Goal: Task Accomplishment & Management: Use online tool/utility

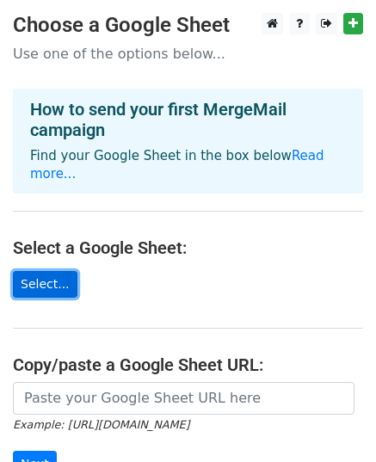
click at [46, 271] on link "Select..." at bounding box center [45, 284] width 65 height 27
click at [33, 271] on link "Select..." at bounding box center [45, 284] width 65 height 27
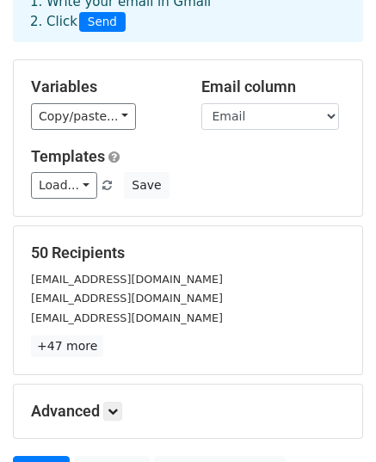
scroll to position [172, 0]
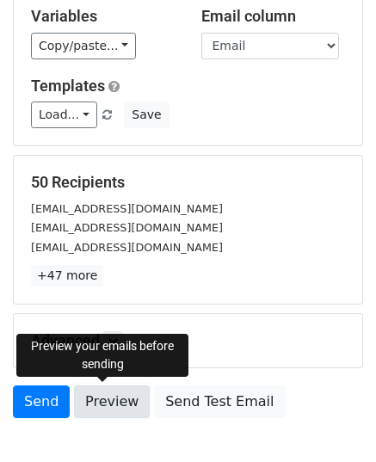
click at [109, 400] on link "Preview" at bounding box center [112, 402] width 76 height 33
click at [93, 393] on link "Preview" at bounding box center [112, 402] width 76 height 33
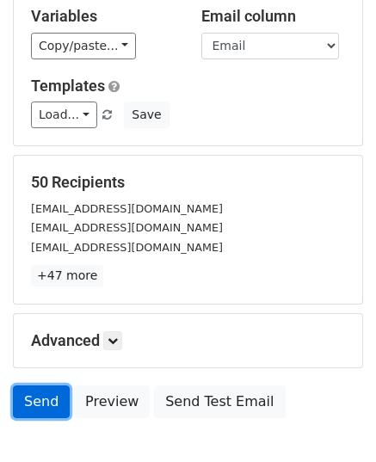
click at [43, 409] on link "Send" at bounding box center [41, 402] width 57 height 33
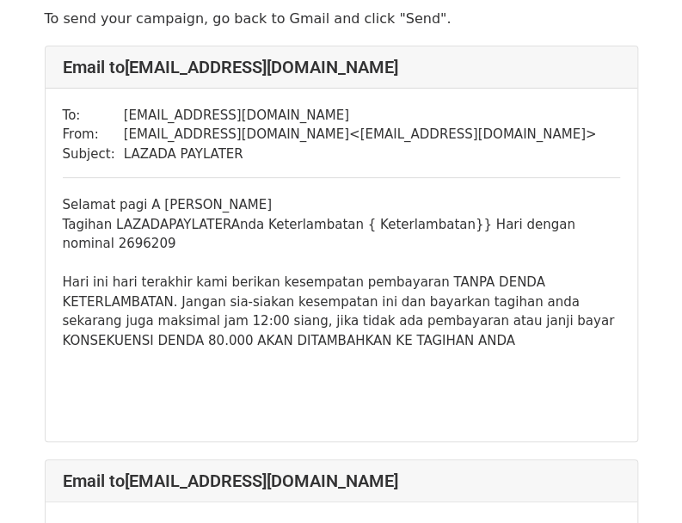
scroll to position [172, 0]
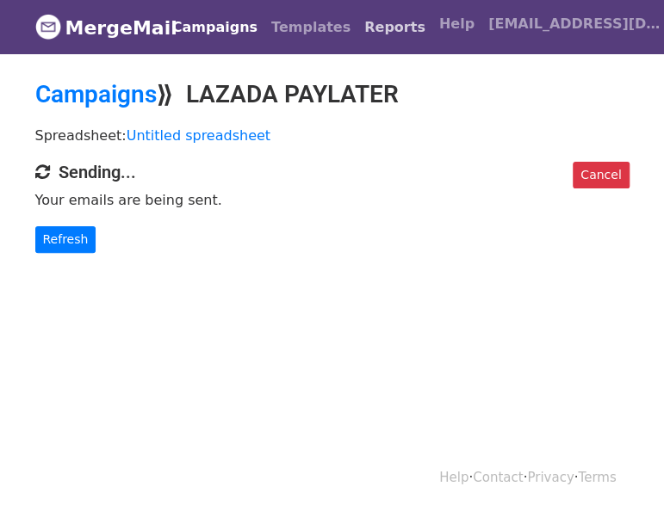
click at [370, 37] on link "Reports" at bounding box center [394, 27] width 75 height 34
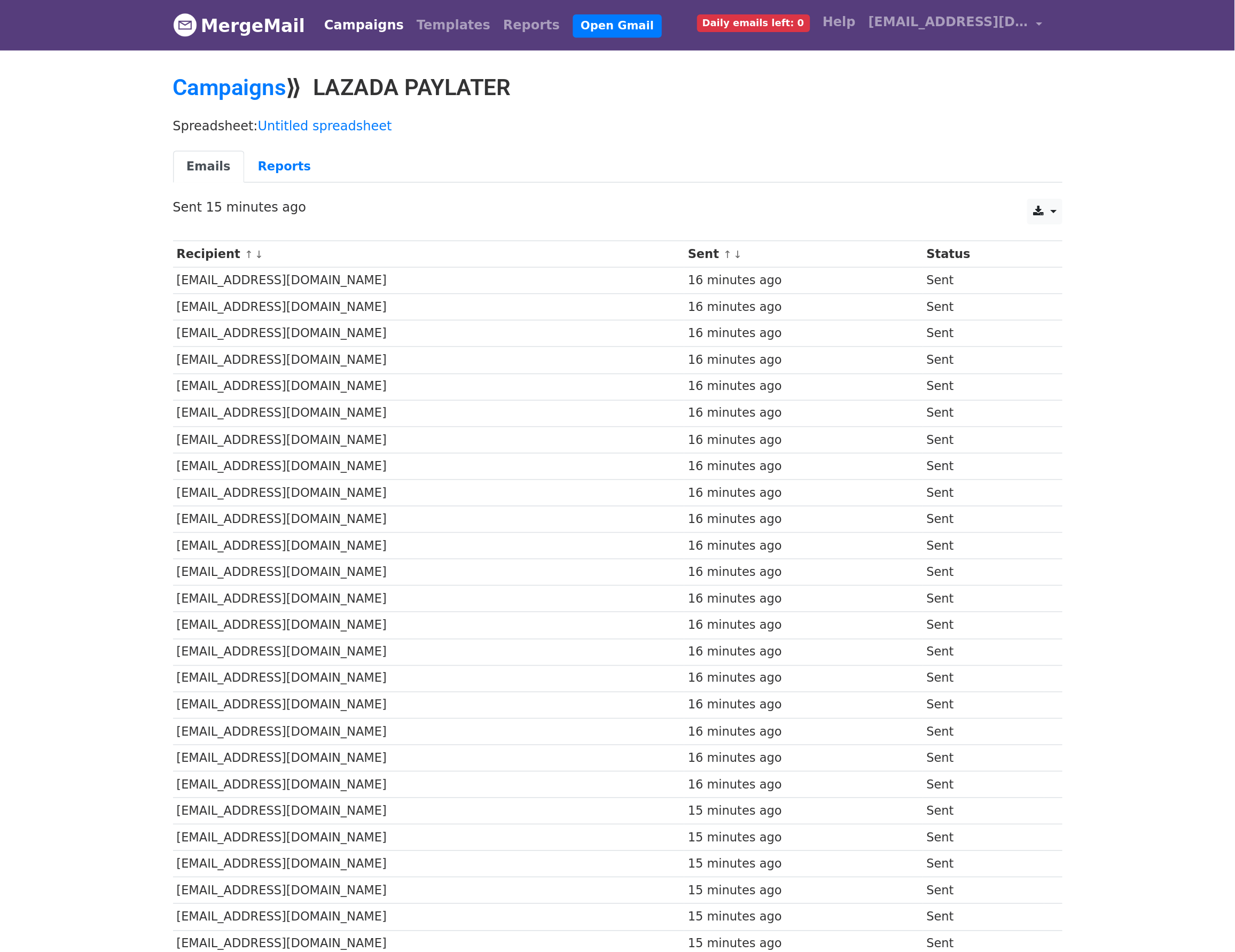
scroll to position [107, 0]
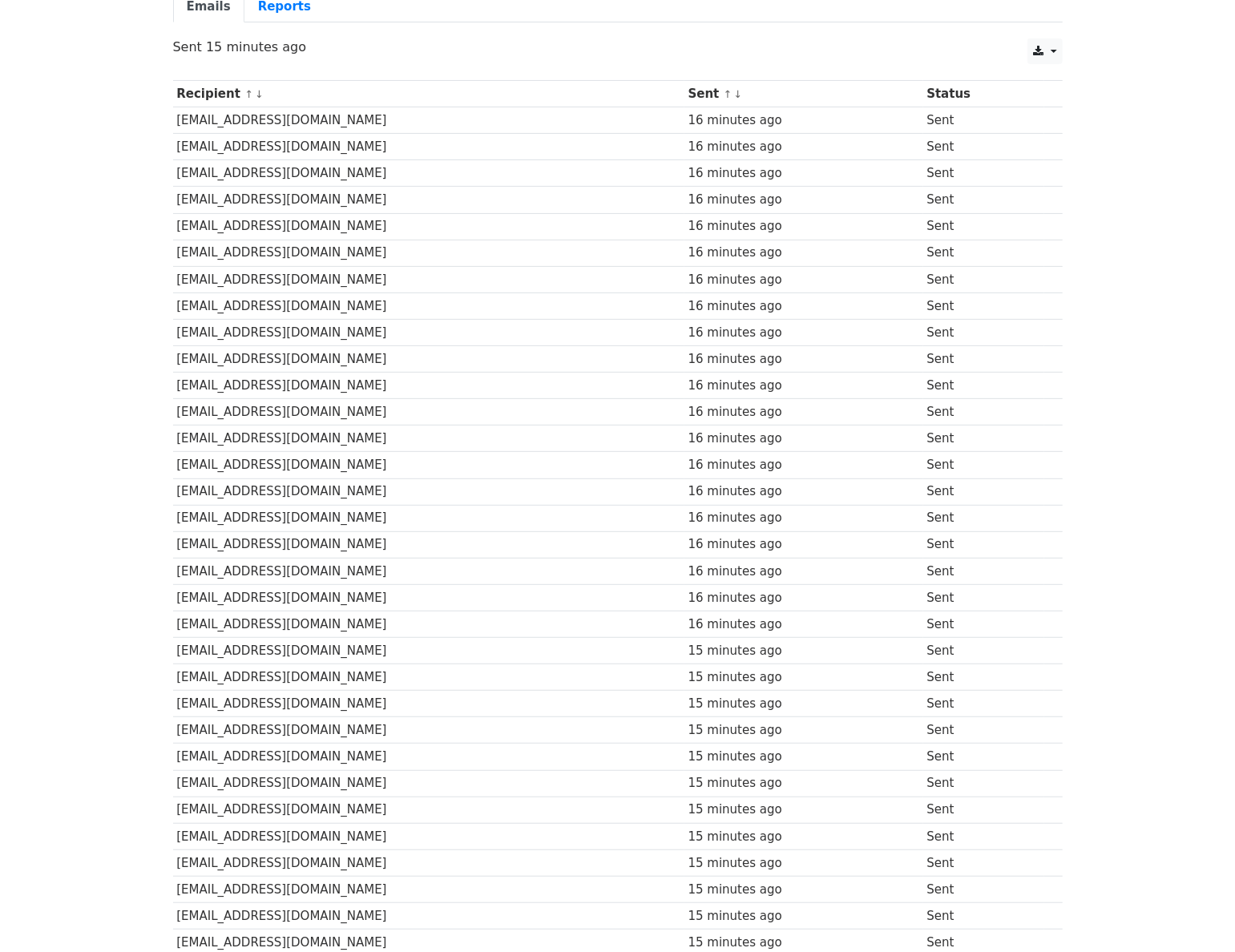
click at [90, 29] on body "MergeMail Campaigns Templates Reports Open Gmail Daily emails left: 0 Help [EMA…" at bounding box center [618, 674] width 1235 height 1670
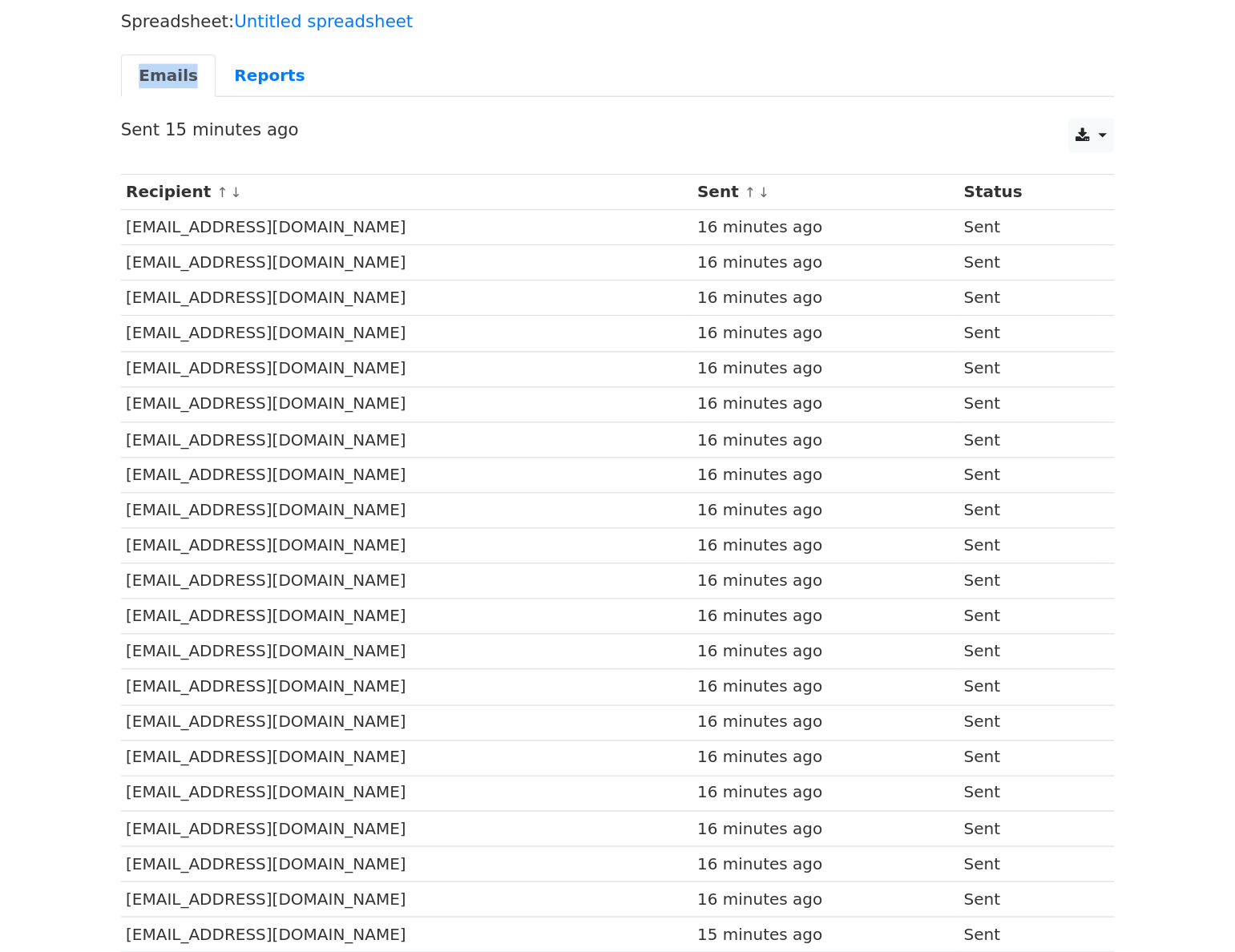
scroll to position [109, 0]
